Goal: Register for event/course

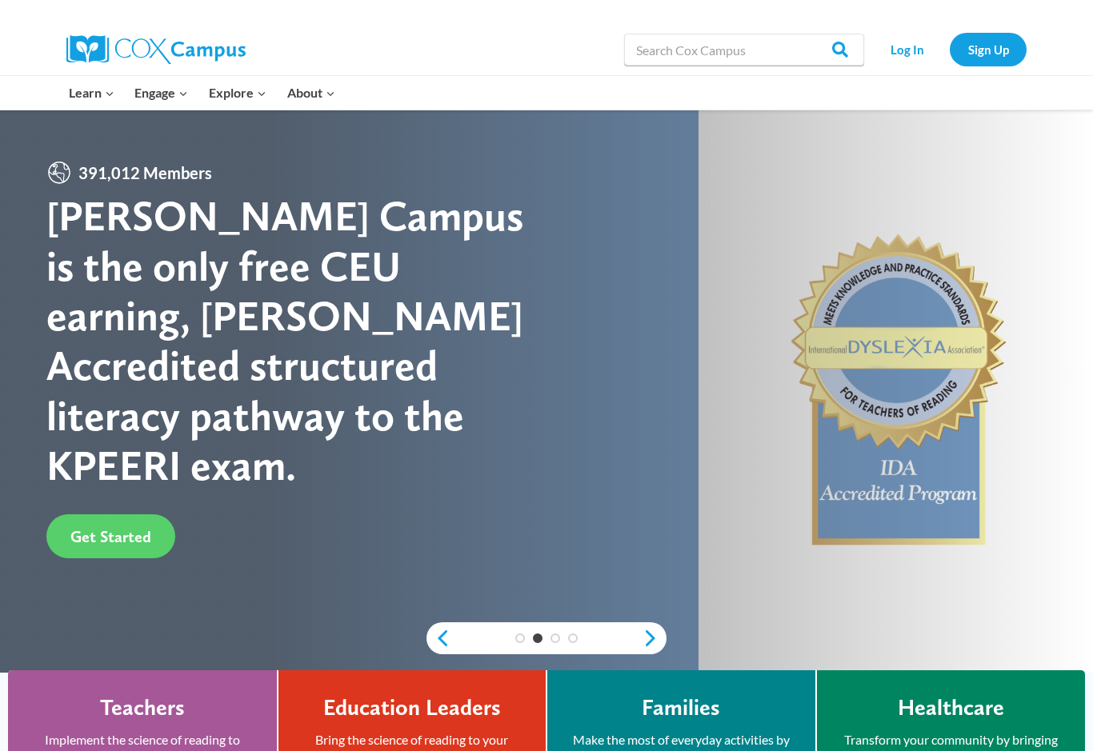
click at [929, 49] on link "Log In" at bounding box center [907, 49] width 70 height 33
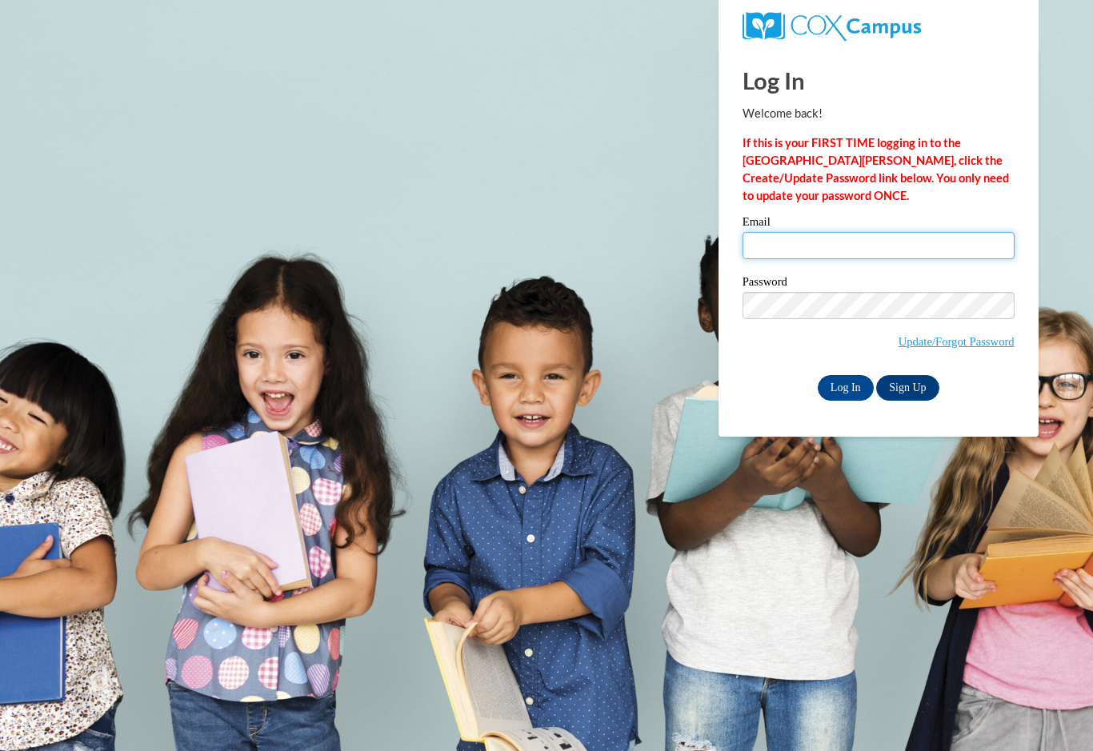
click at [933, 258] on input "Email" at bounding box center [878, 245] width 272 height 27
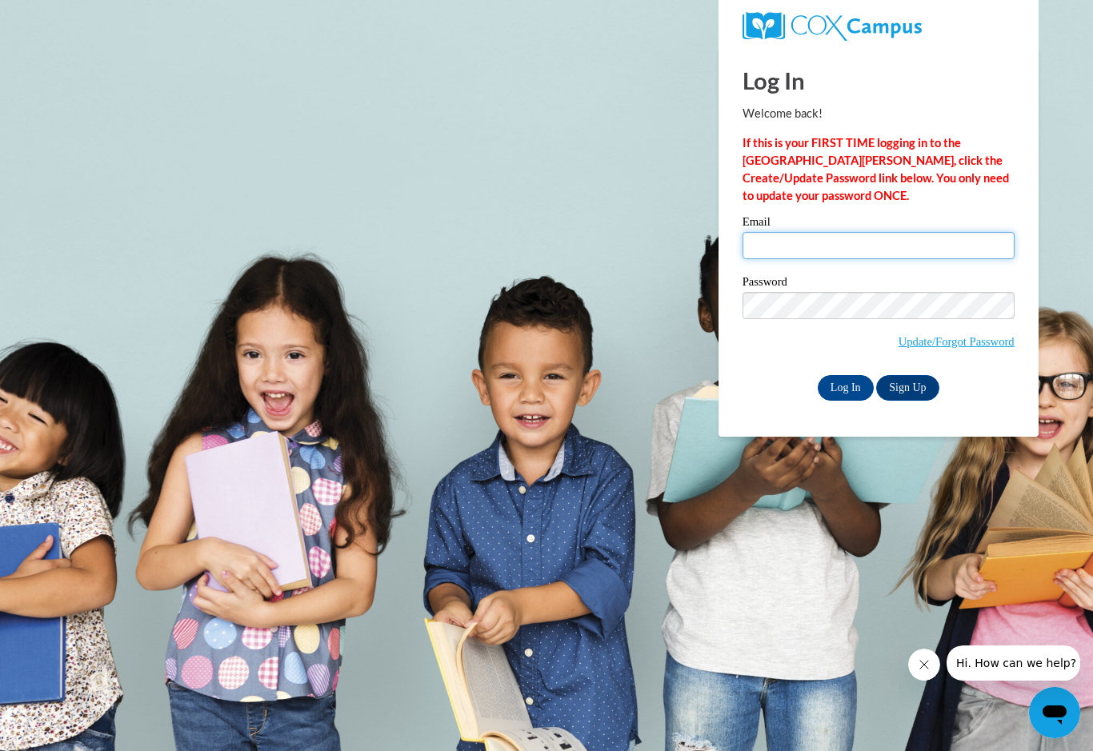
type input "lmacwatts@gmail.com"
click at [845, 386] on input "Log In" at bounding box center [845, 388] width 56 height 26
click at [841, 398] on input "Log In" at bounding box center [845, 388] width 56 height 26
click at [848, 386] on input "Log In" at bounding box center [845, 388] width 56 height 26
click at [841, 393] on input "Log In" at bounding box center [845, 388] width 56 height 26
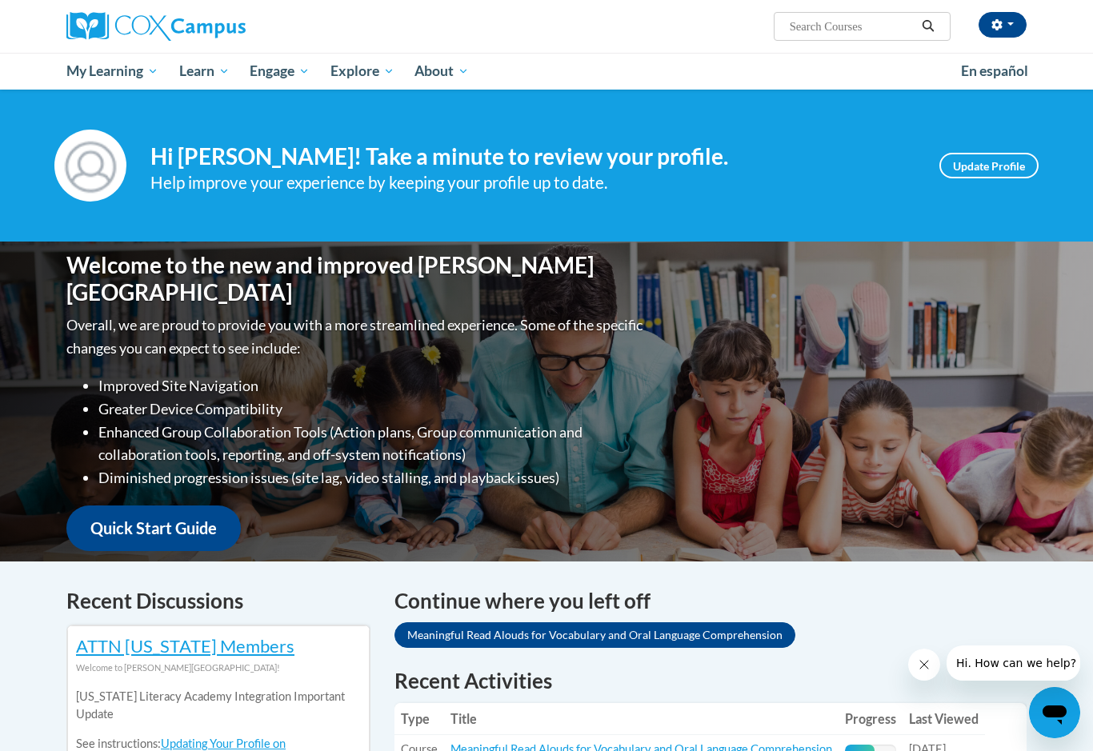
click at [1013, 23] on button "button" at bounding box center [1002, 25] width 48 height 26
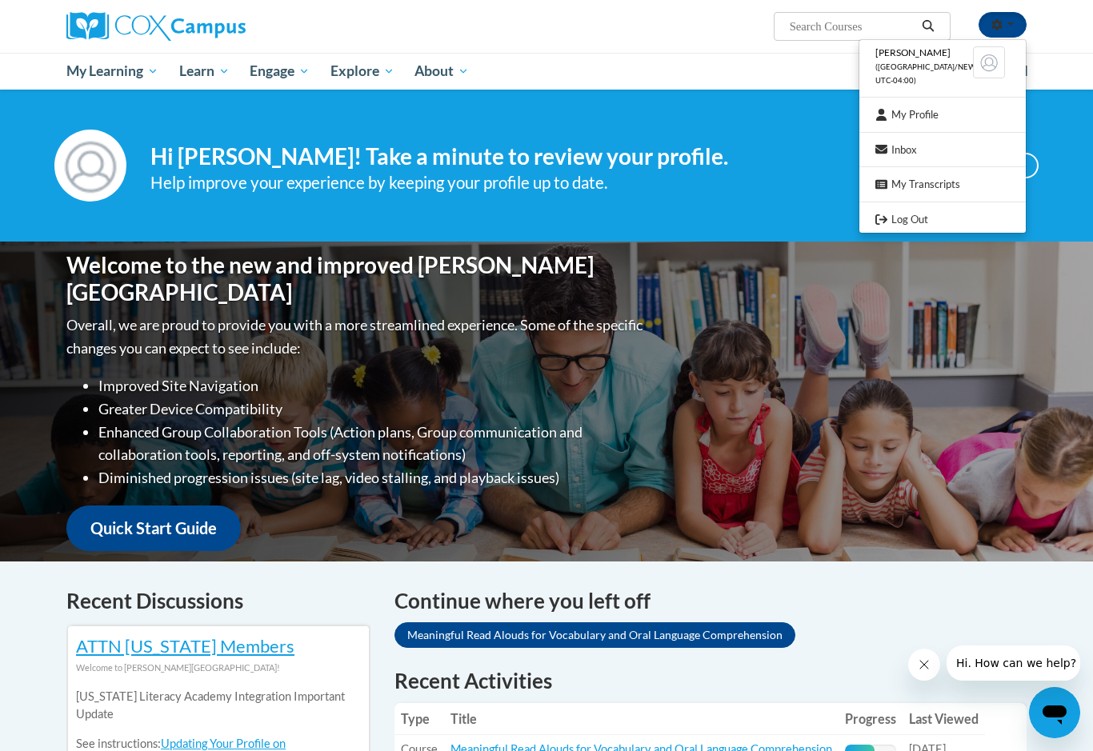
click at [846, 31] on div at bounding box center [546, 375] width 1093 height 751
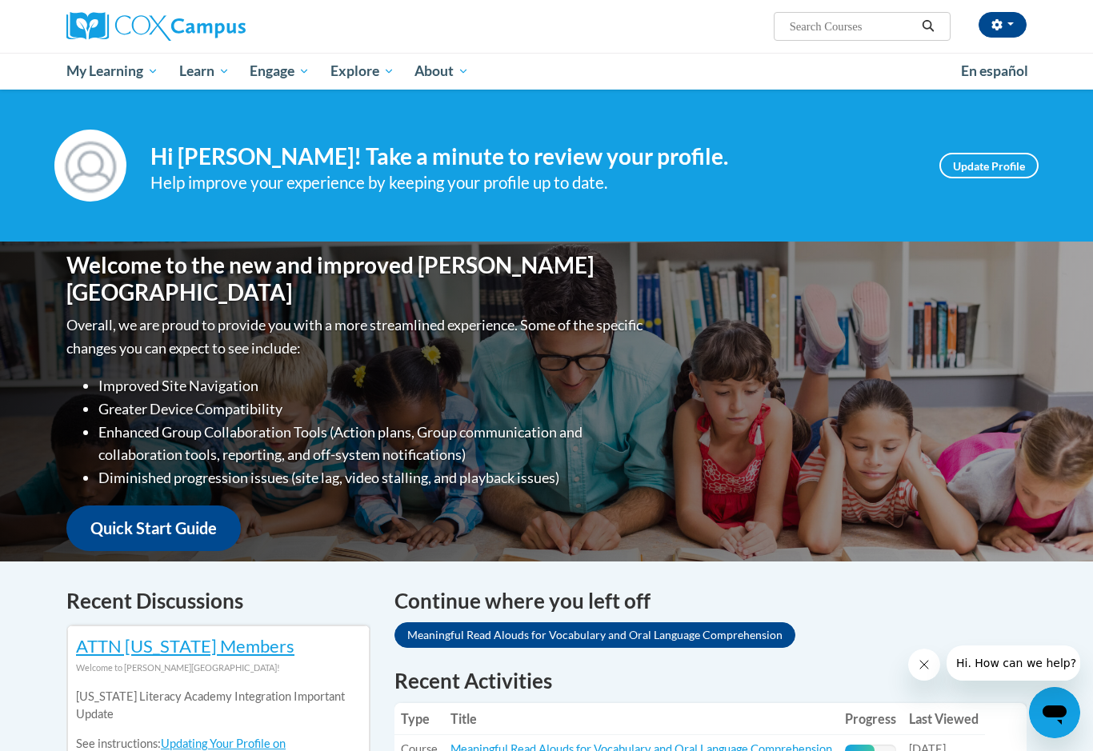
click at [836, 34] on input "Search..." at bounding box center [852, 26] width 128 height 19
type input "Reading comprehension"
click at [921, 29] on icon "Search" at bounding box center [928, 26] width 14 height 12
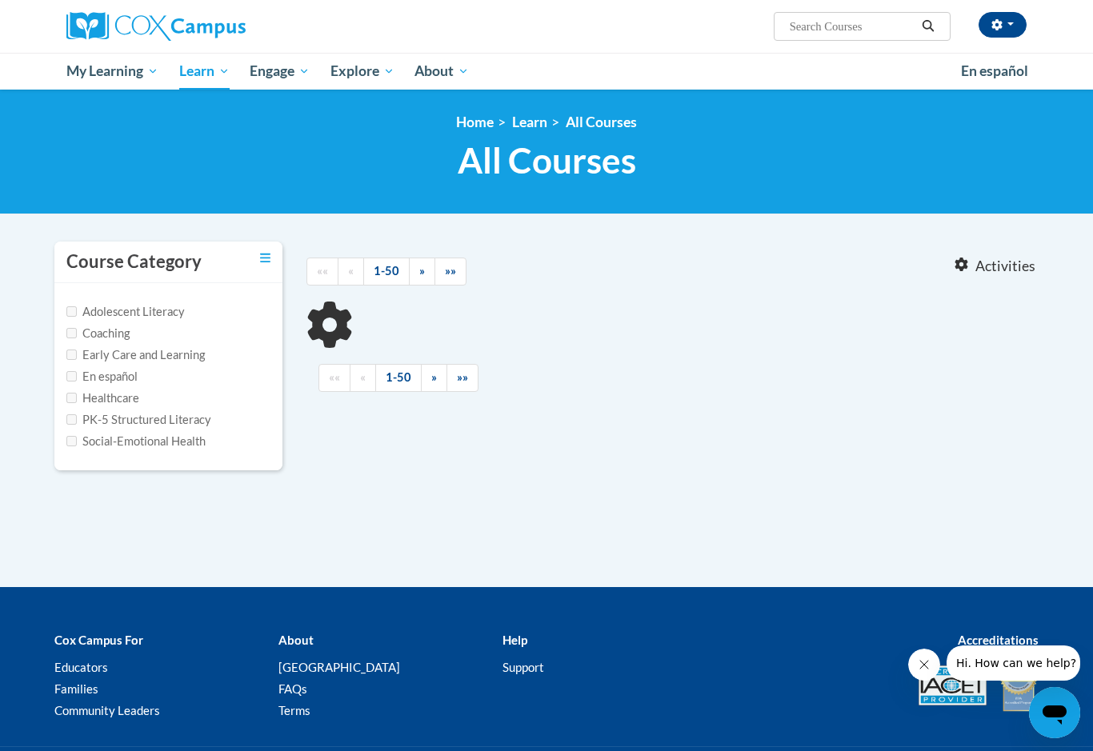
type input "Reading comprehension"
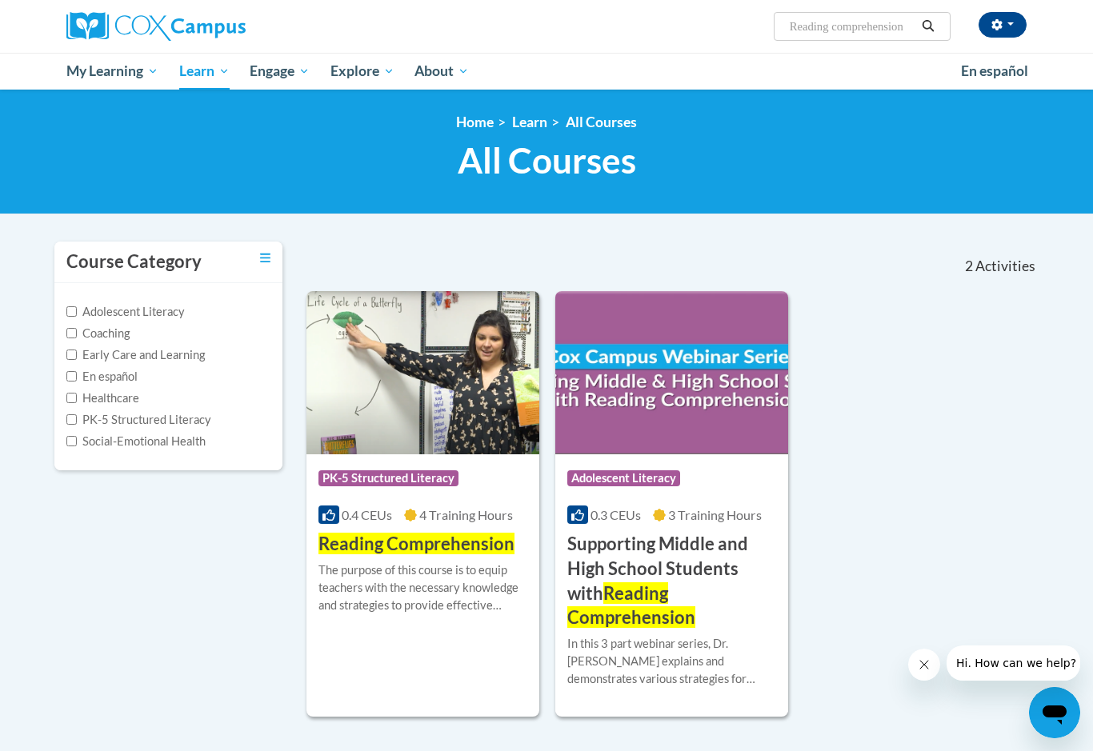
click at [442, 543] on span "Reading Comprehension" at bounding box center [416, 544] width 196 height 22
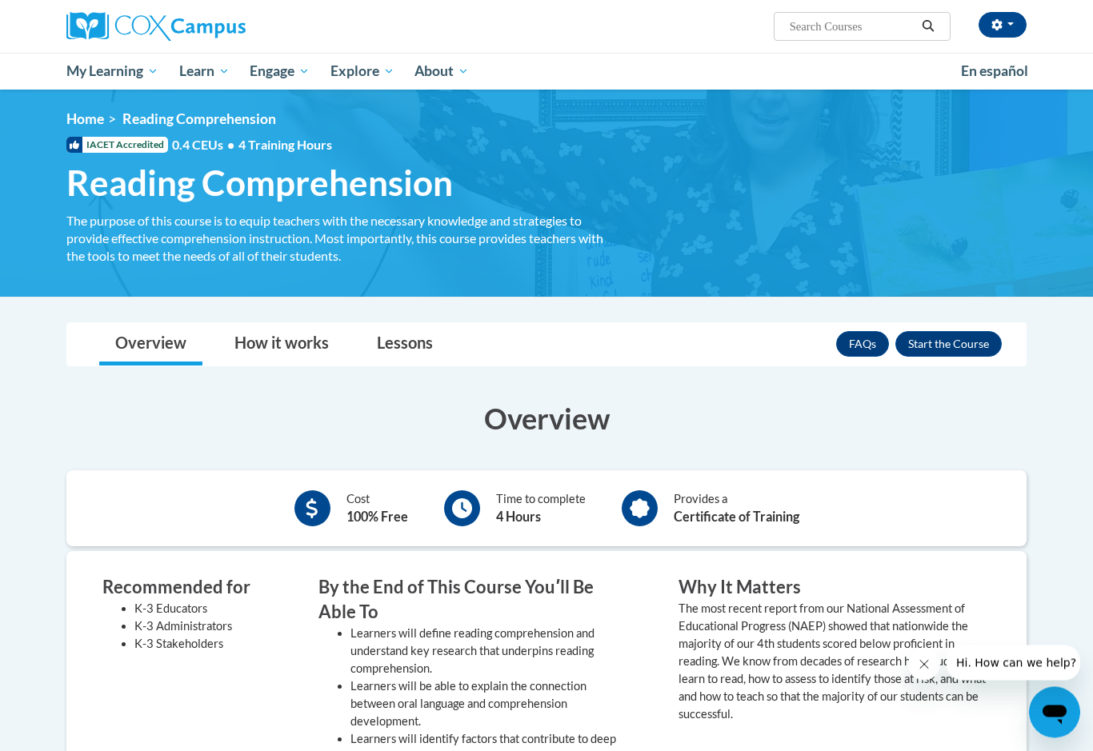
click at [953, 354] on button "Enroll" at bounding box center [948, 345] width 106 height 26
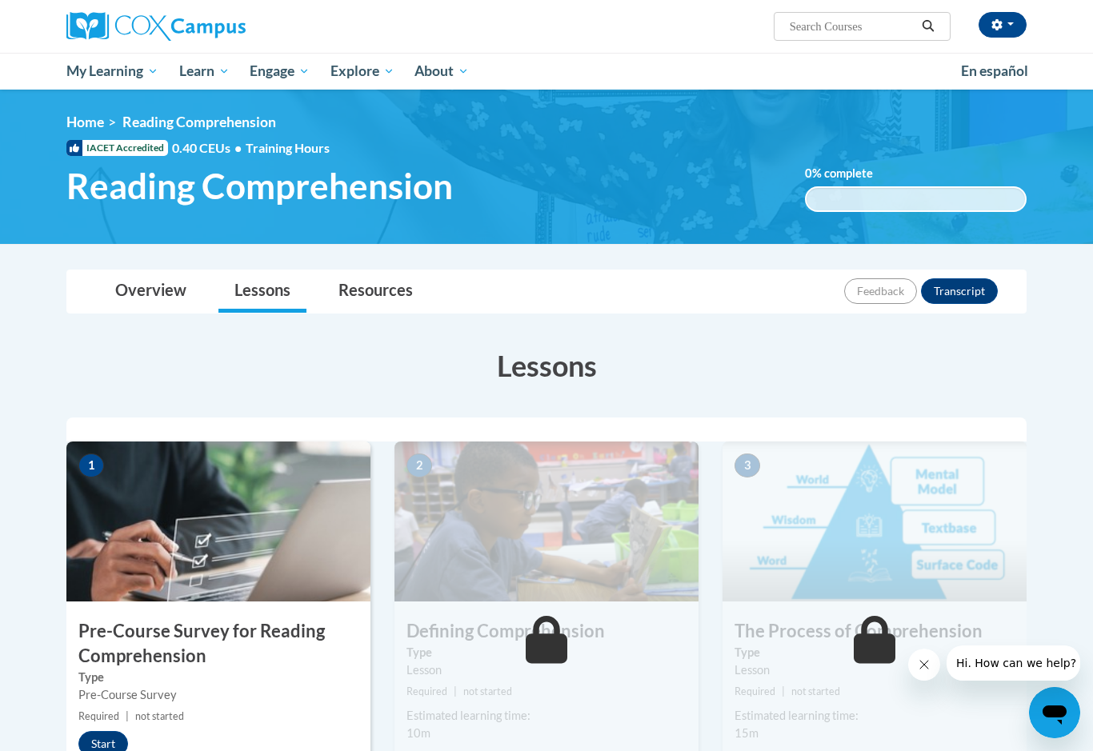
click at [175, 646] on h3 "Pre-Course Survey for Reading Comprehension" at bounding box center [218, 644] width 304 height 50
click at [107, 745] on button "Start" at bounding box center [103, 744] width 50 height 26
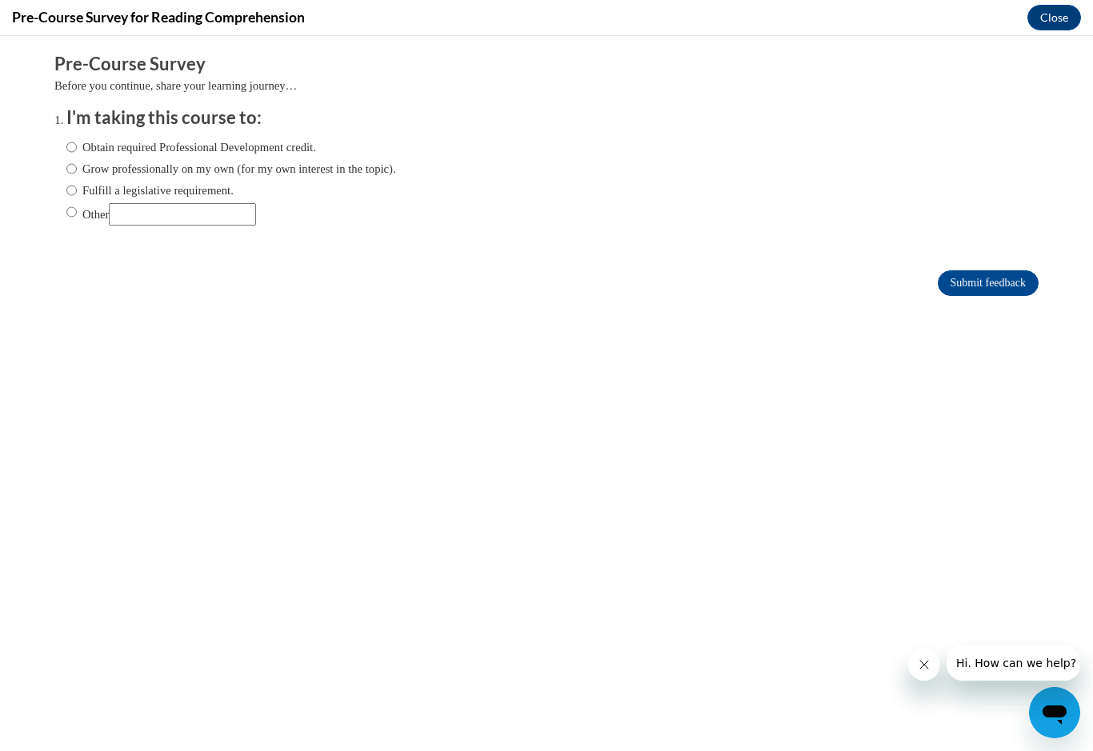
click at [220, 147] on label "Obtain required Professional Development credit." at bounding box center [191, 147] width 250 height 18
click at [77, 147] on input "Obtain required Professional Development credit." at bounding box center [71, 147] width 10 height 18
radio input "true"
click at [989, 294] on input "Submit feedback" at bounding box center [987, 283] width 101 height 26
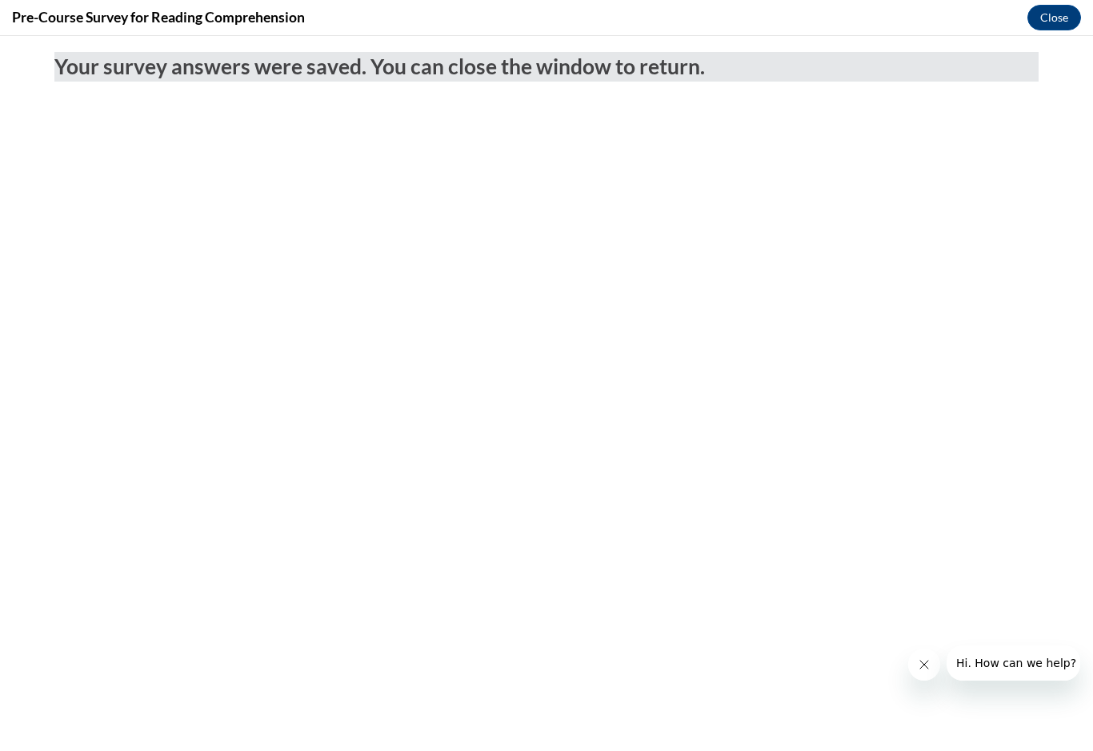
click at [1051, 24] on button "Close" at bounding box center [1054, 18] width 54 height 26
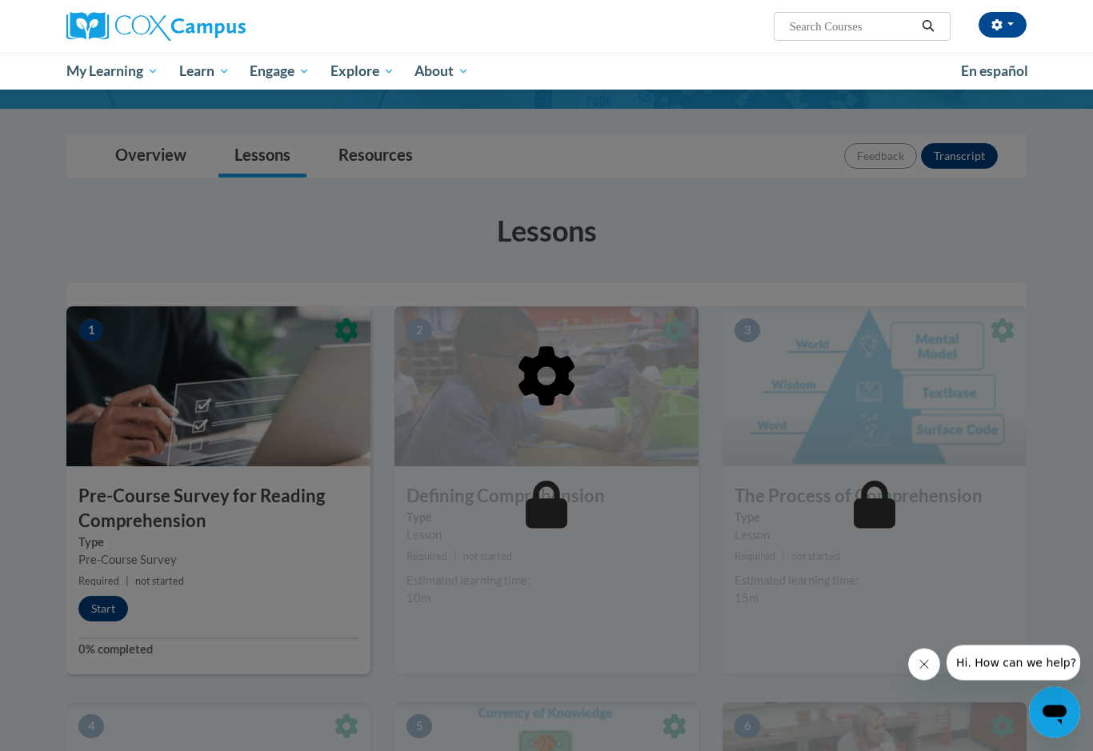
scroll to position [135, 0]
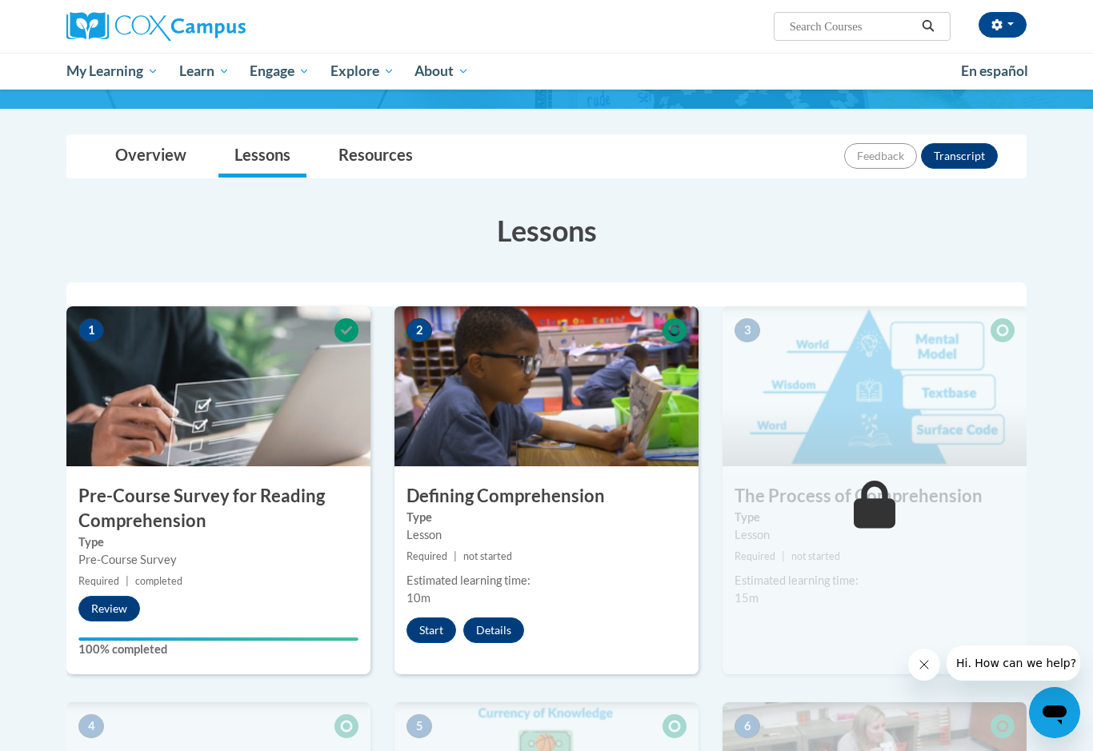
click at [439, 637] on button "Start" at bounding box center [431, 631] width 50 height 26
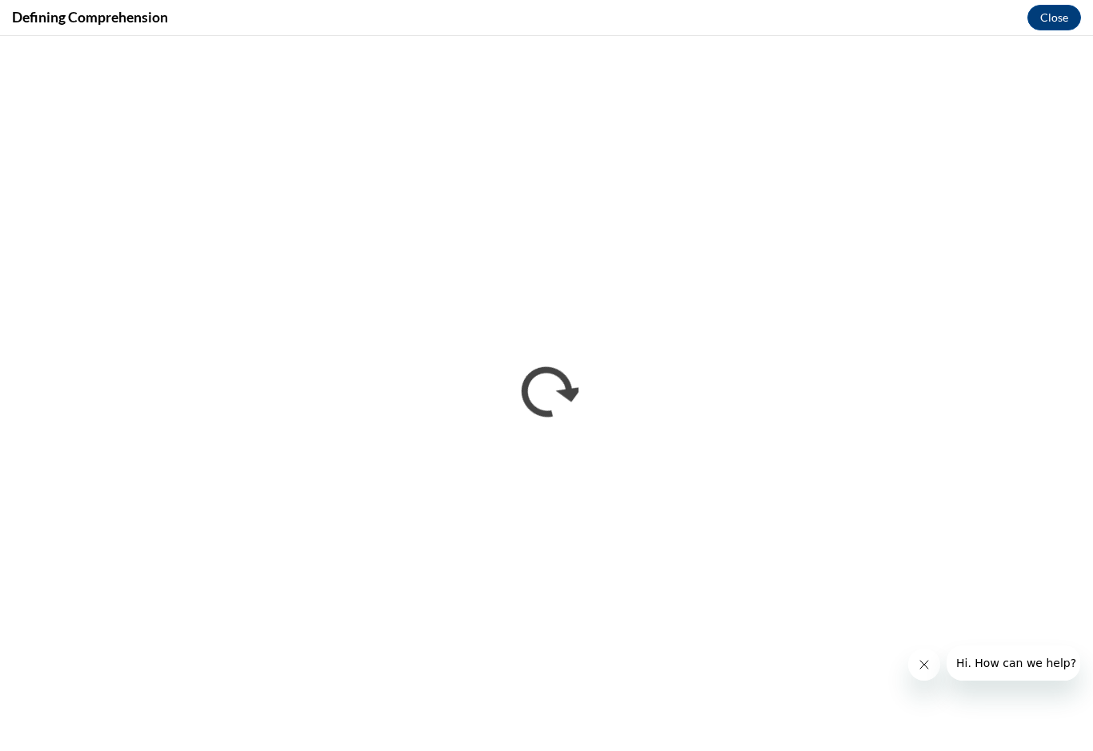
scroll to position [0, 0]
